Goal: Information Seeking & Learning: Find specific fact

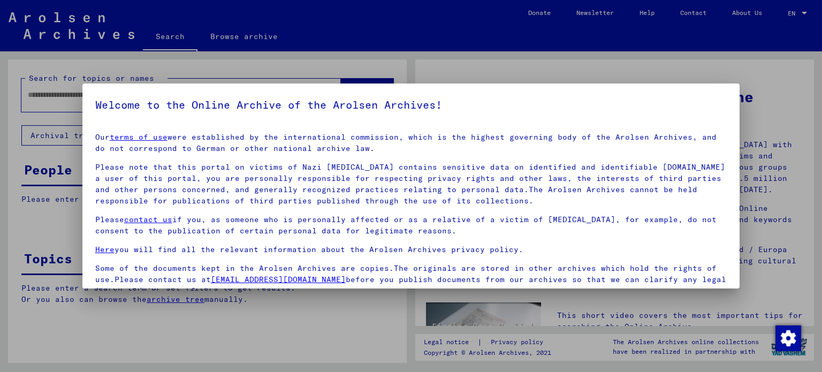
scroll to position [90, 0]
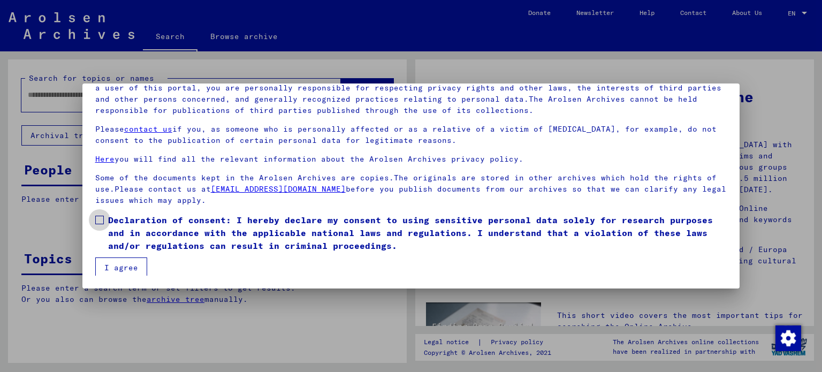
click at [98, 217] on span at bounding box center [99, 220] width 9 height 9
click at [120, 268] on button "I agree" at bounding box center [121, 267] width 52 height 20
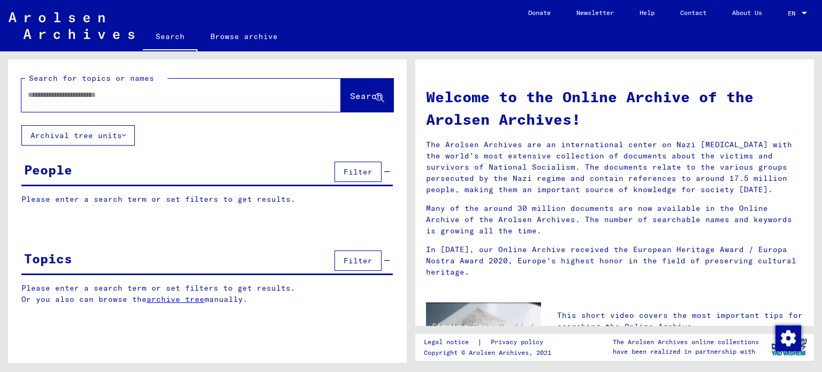
click at [133, 98] on input "text" at bounding box center [168, 94] width 281 height 11
click at [350, 99] on span "Search" at bounding box center [366, 95] width 32 height 11
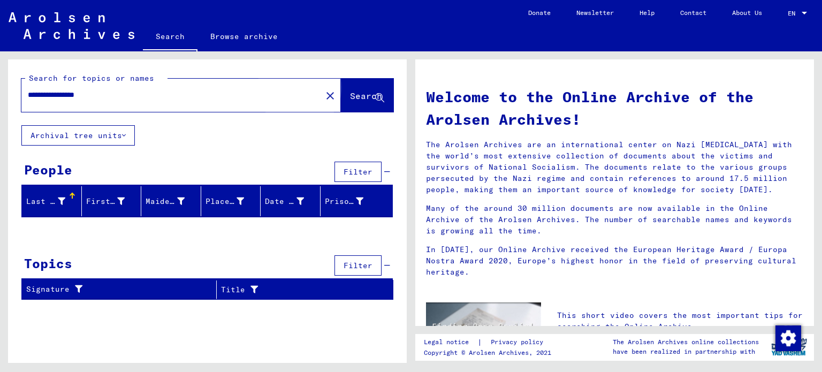
click at [350, 100] on span "Search" at bounding box center [366, 95] width 32 height 11
click at [125, 95] on input "**********" at bounding box center [168, 94] width 281 height 11
type input "*"
click at [358, 89] on button "Search" at bounding box center [367, 95] width 52 height 33
click at [286, 100] on input "**********" at bounding box center [168, 94] width 281 height 11
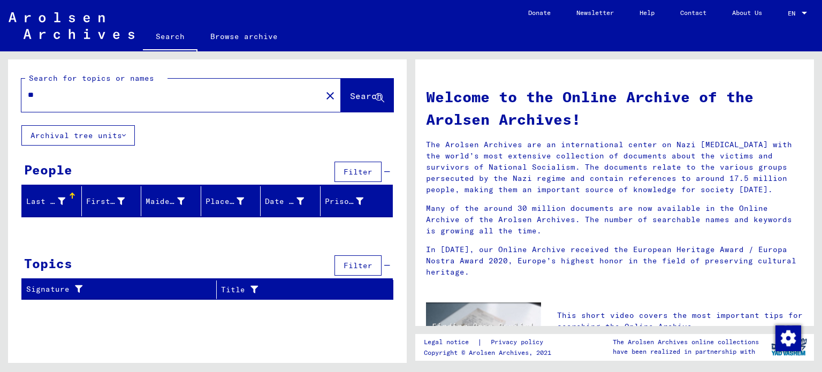
type input "*"
click at [383, 96] on icon at bounding box center [379, 98] width 9 height 9
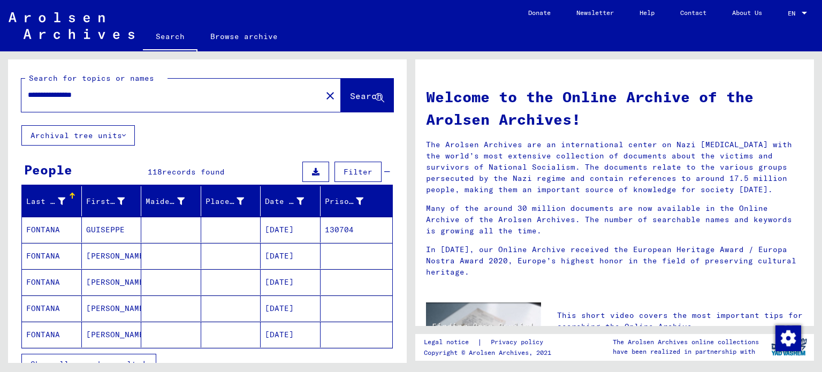
click at [271, 235] on mat-cell "[DATE]" at bounding box center [291, 230] width 60 height 26
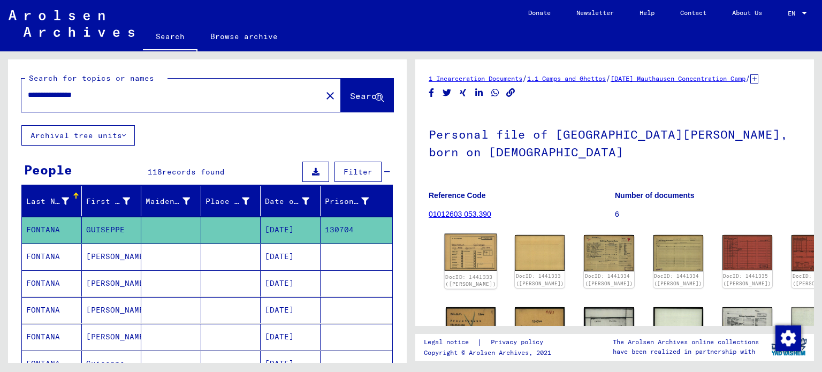
click at [460, 263] on img at bounding box center [471, 252] width 52 height 37
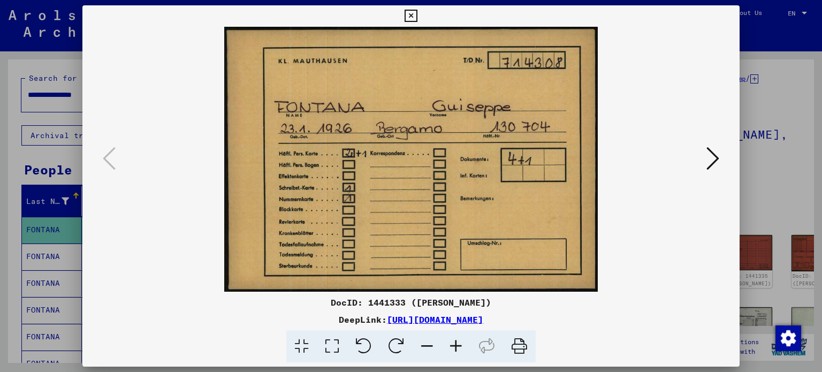
click at [704, 159] on button at bounding box center [712, 159] width 19 height 30
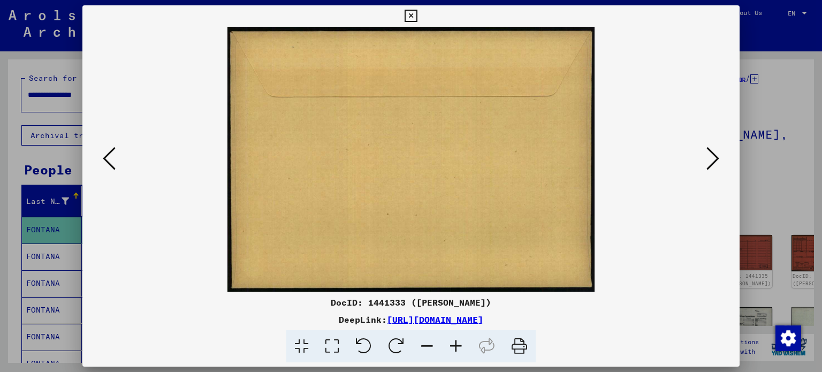
click at [704, 159] on button at bounding box center [712, 159] width 19 height 30
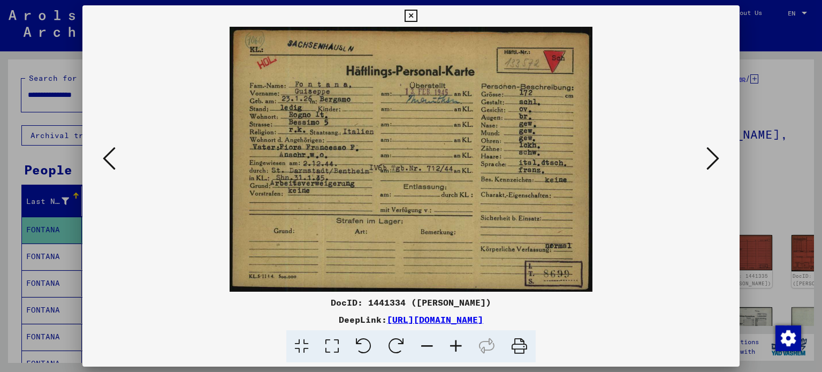
click at [704, 159] on button at bounding box center [712, 159] width 19 height 30
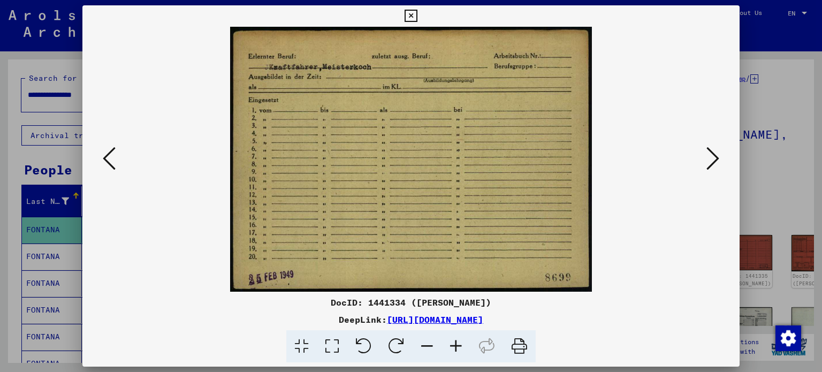
click at [704, 159] on button at bounding box center [712, 159] width 19 height 30
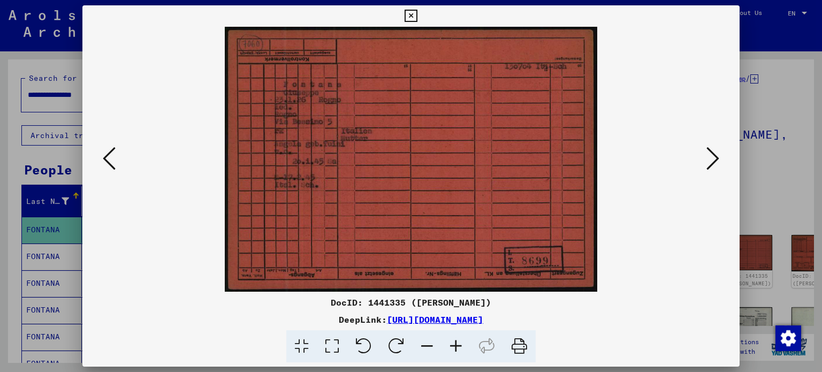
click at [704, 159] on button at bounding box center [712, 159] width 19 height 30
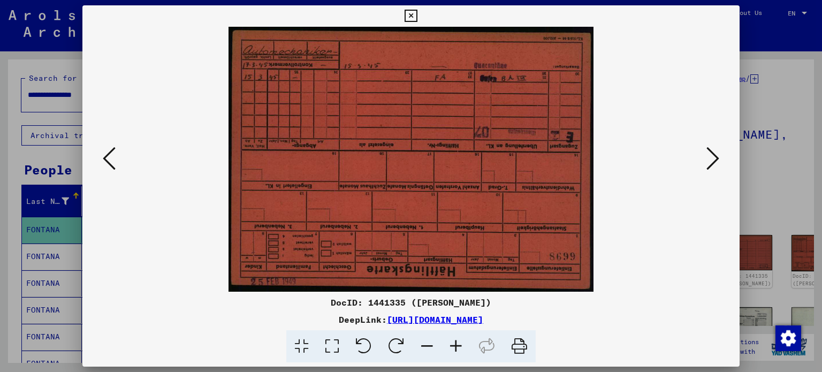
click at [704, 159] on button at bounding box center [712, 159] width 19 height 30
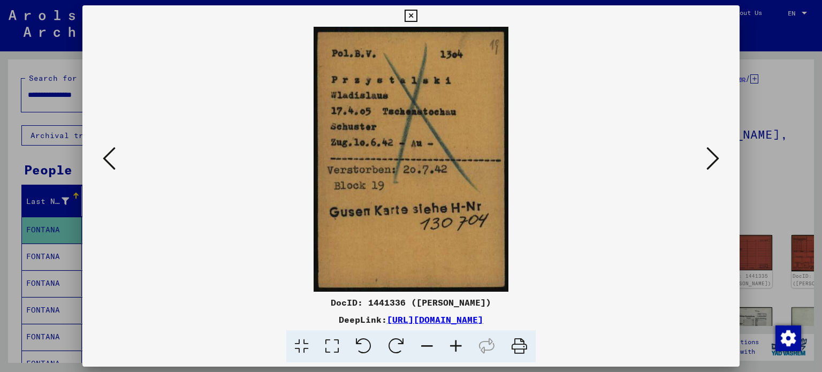
click at [704, 159] on button at bounding box center [712, 159] width 19 height 30
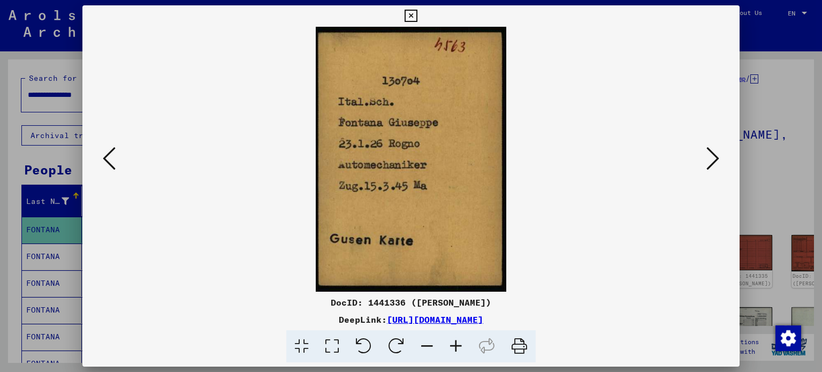
click at [704, 159] on button at bounding box center [712, 159] width 19 height 30
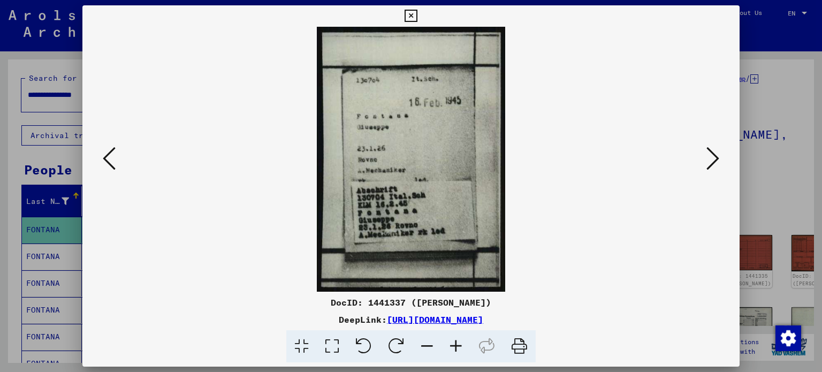
click at [409, 16] on icon at bounding box center [410, 16] width 12 height 13
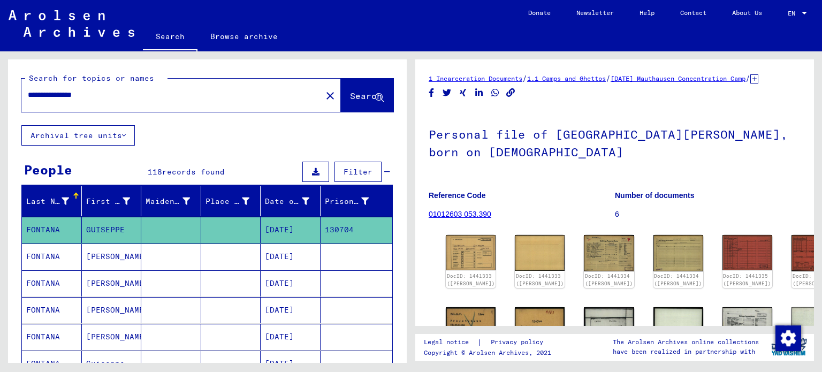
click at [195, 97] on input "**********" at bounding box center [171, 94] width 287 height 11
type input "*"
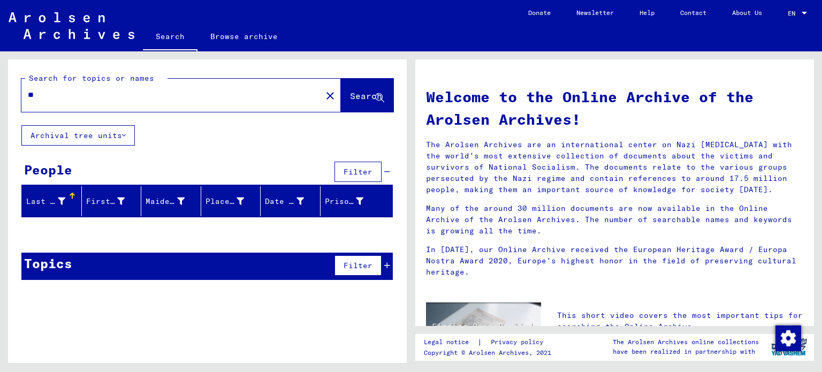
type input "*"
type input "**********"
click at [195, 97] on input "**********" at bounding box center [168, 94] width 281 height 11
